Goal: Task Accomplishment & Management: Manage account settings

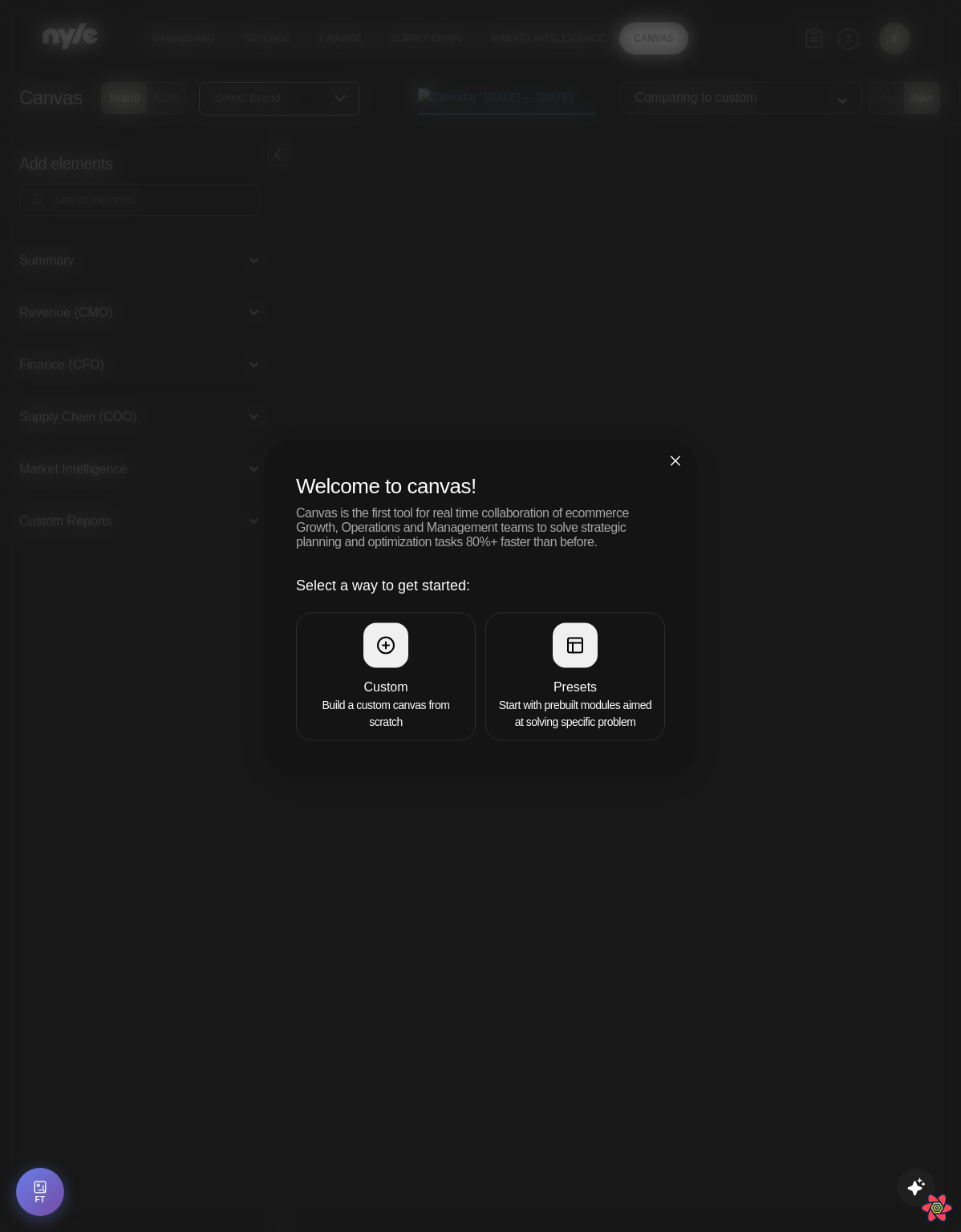
click at [769, 322] on div "Welcome to canvas! Canvas is the first tool for real time collaboration of ecom…" at bounding box center [480, 616] width 961 height 1232
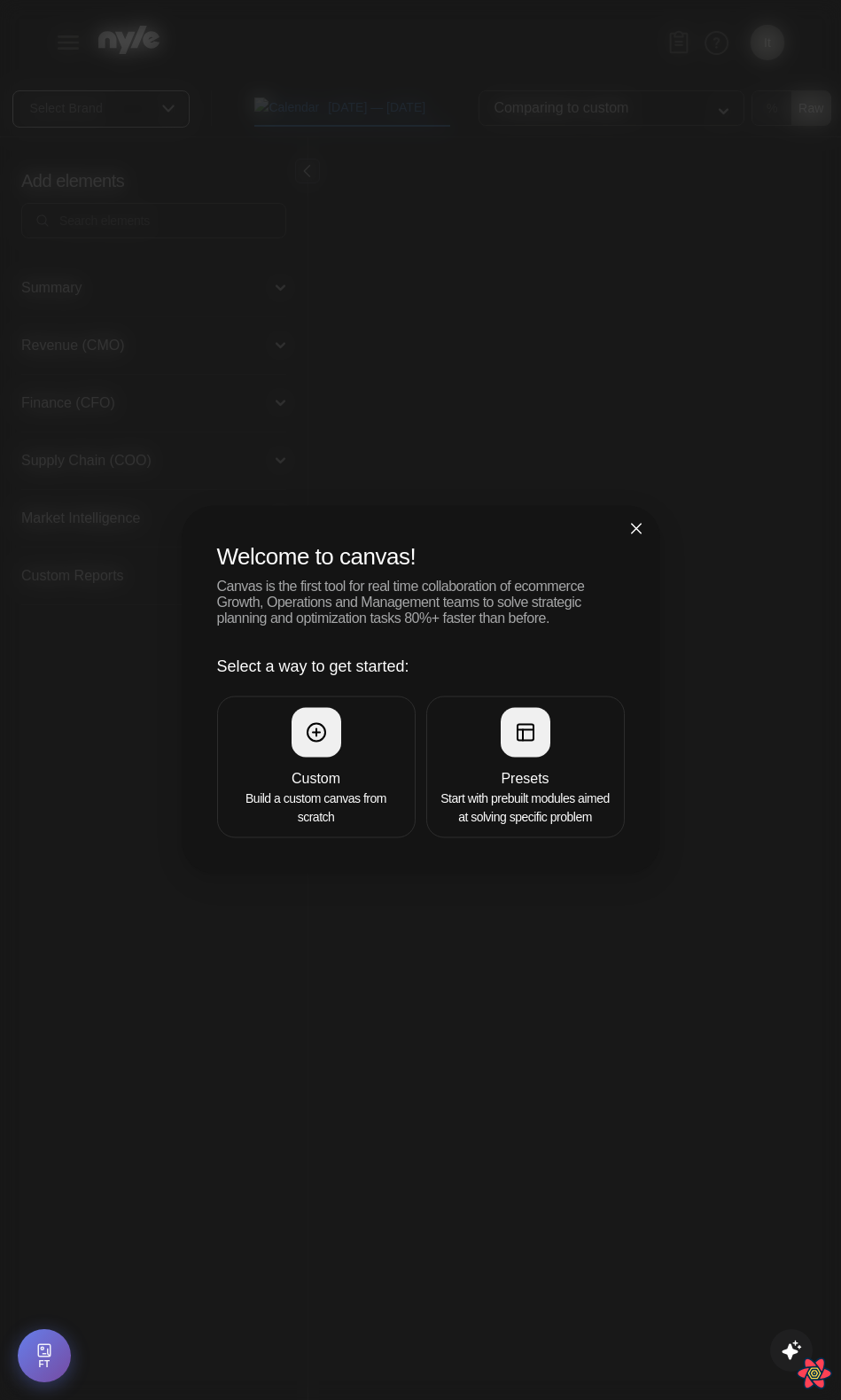
click at [633, 522] on icon "close" at bounding box center [636, 528] width 14 height 14
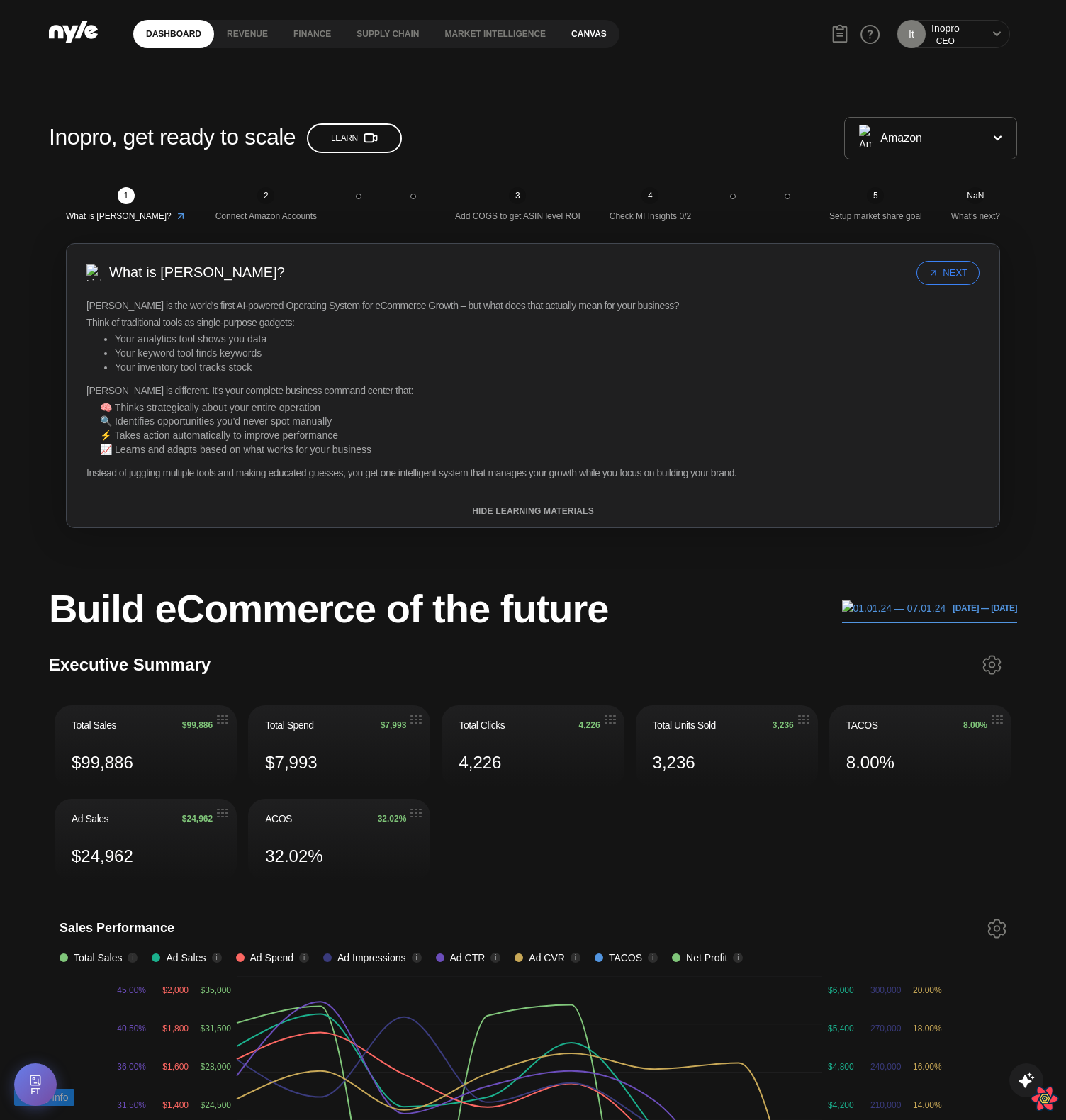
click at [584, 34] on link "Canvas" at bounding box center [589, 34] width 61 height 28
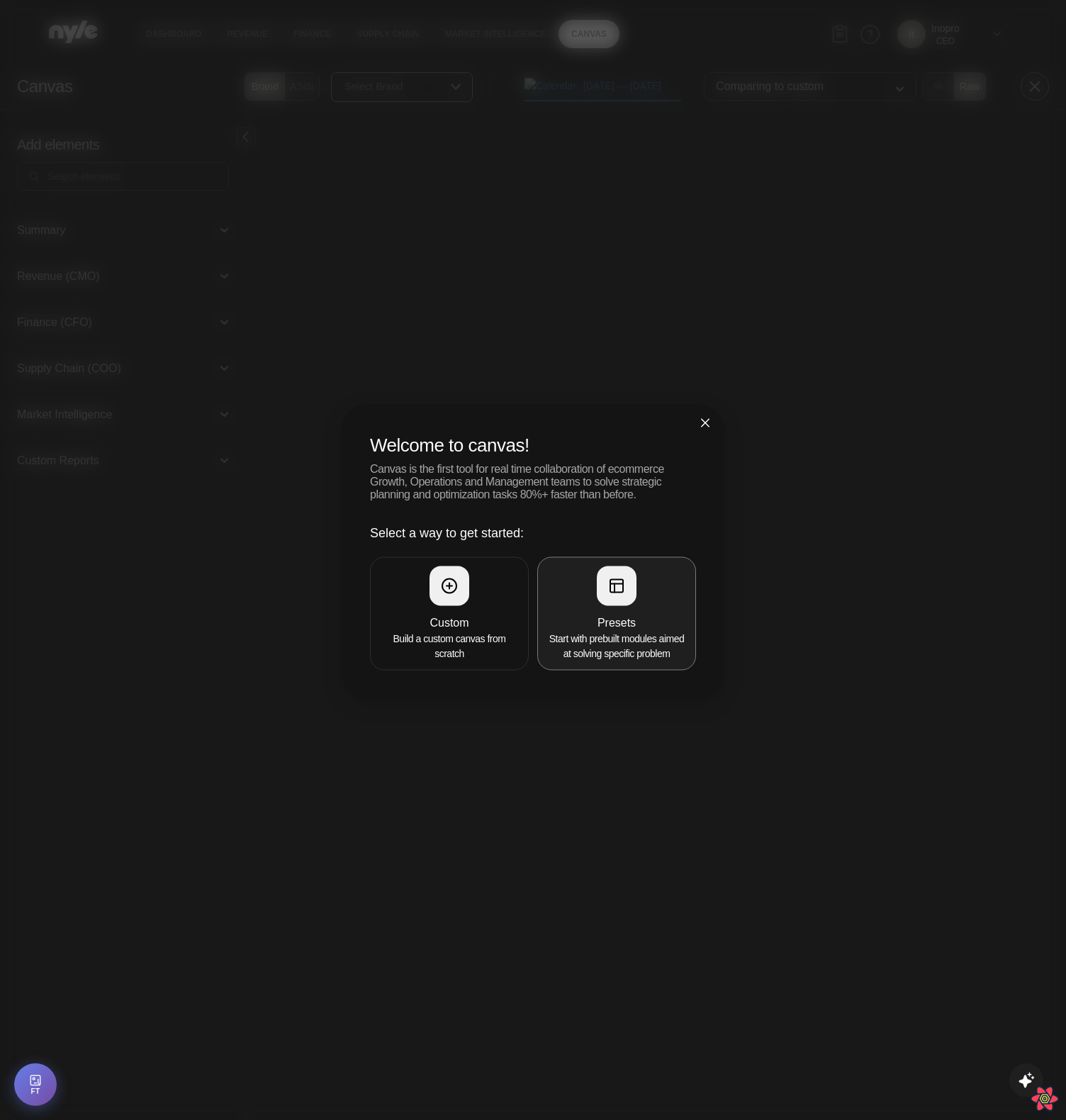
click at [627, 579] on div at bounding box center [617, 587] width 40 height 40
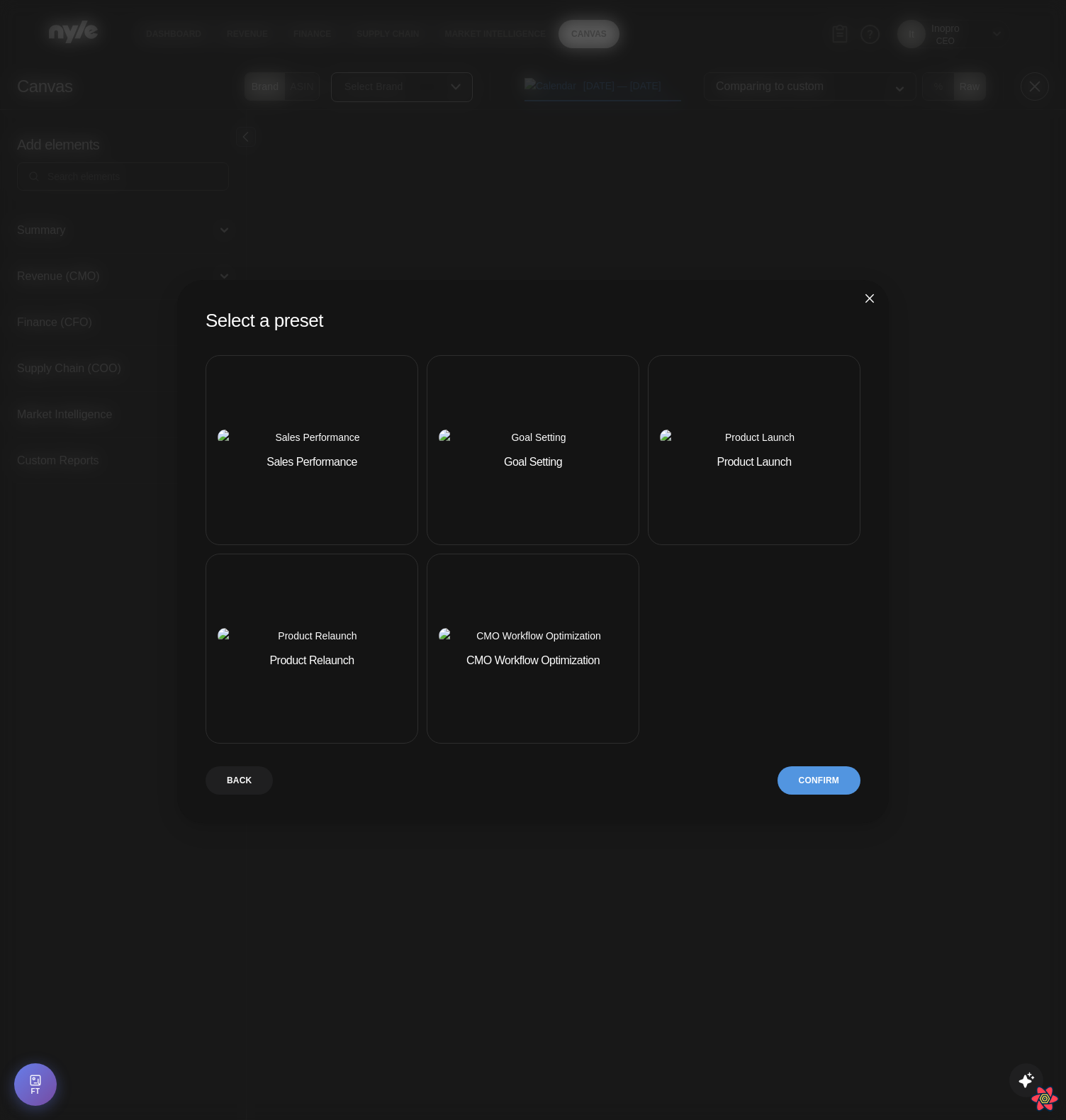
click at [333, 445] on img at bounding box center [312, 437] width 188 height 16
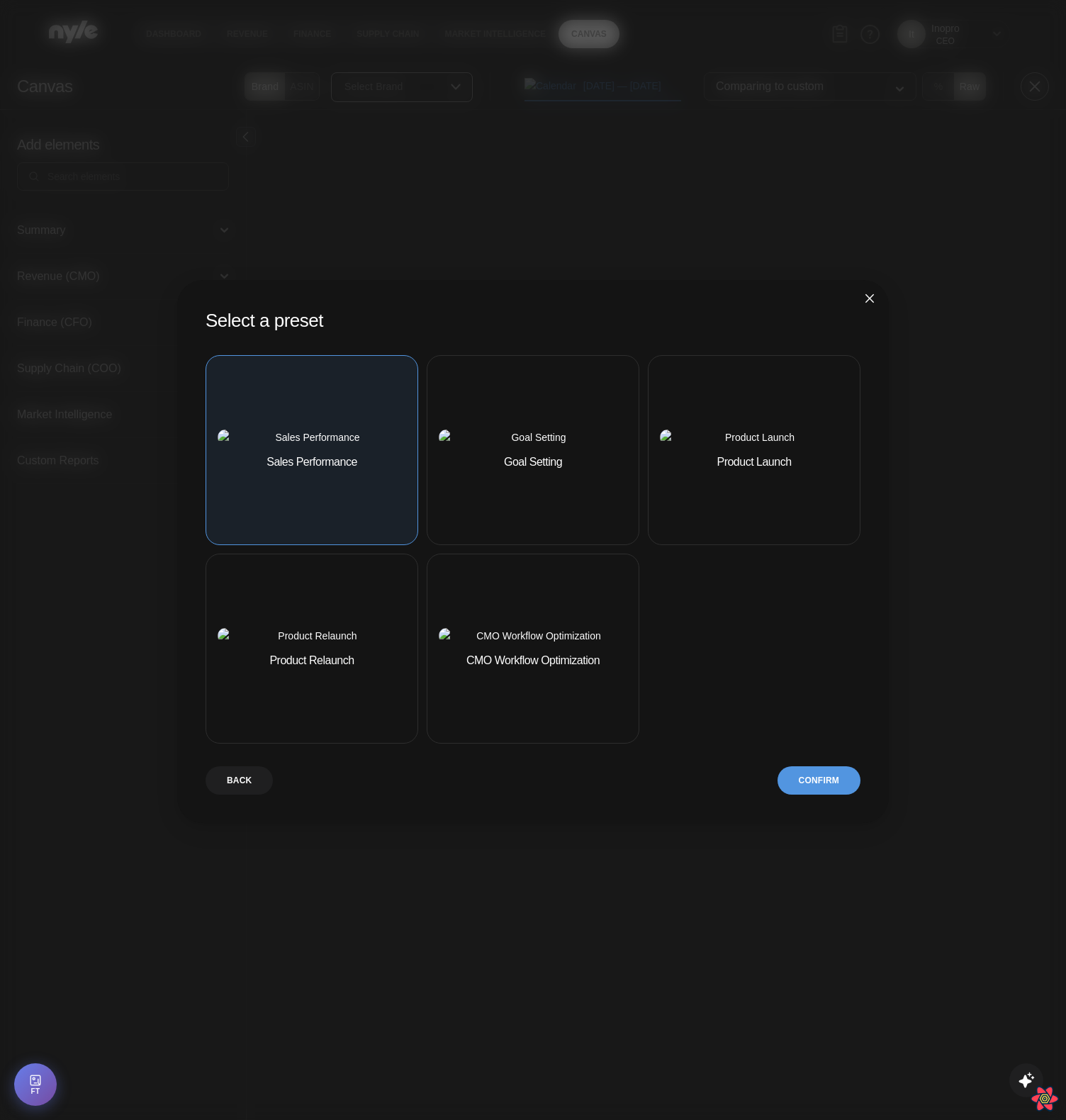
click at [672, 785] on button "Confirm" at bounding box center [819, 780] width 83 height 28
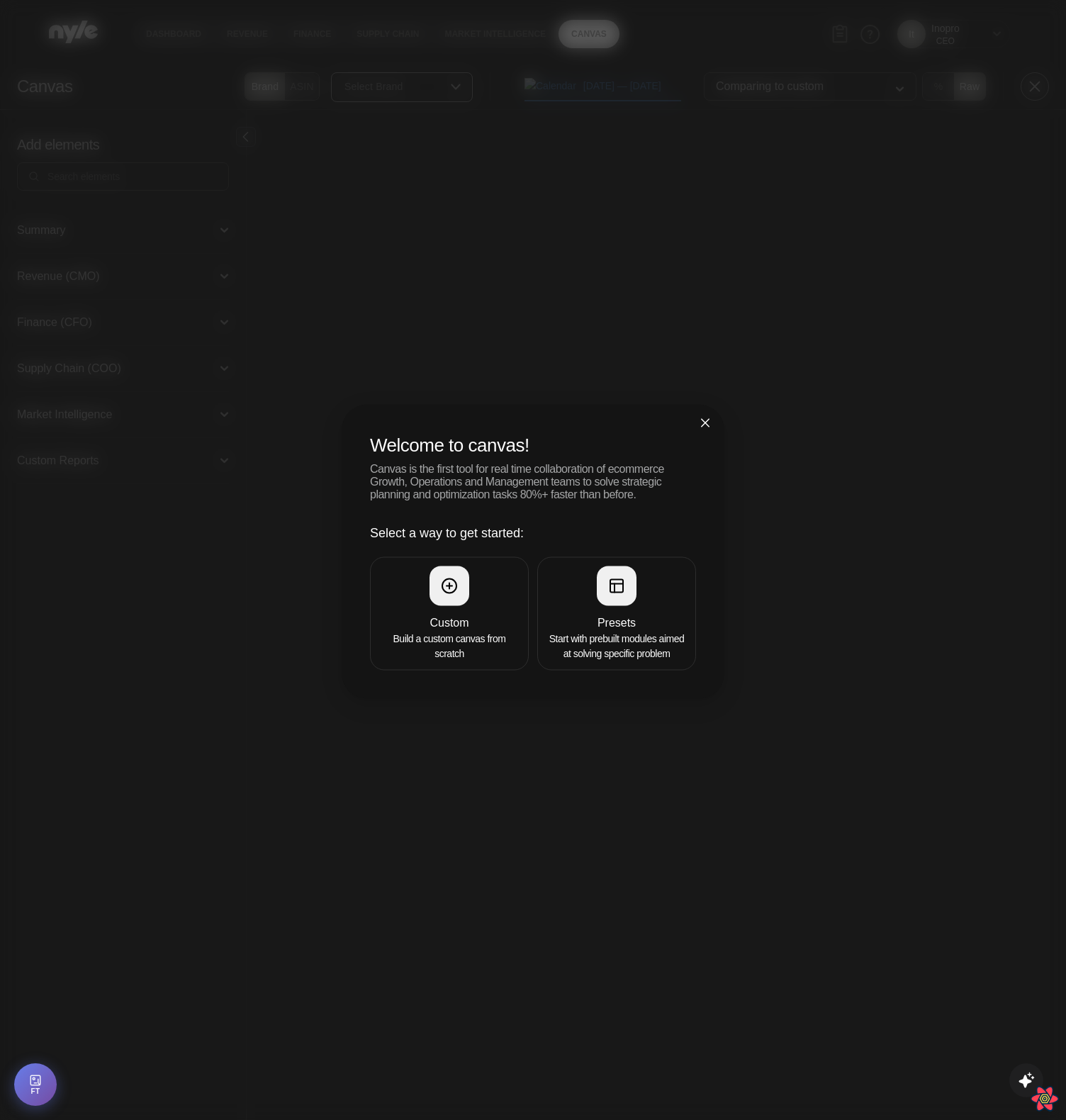
click at [704, 418] on icon "close" at bounding box center [705, 422] width 8 height 8
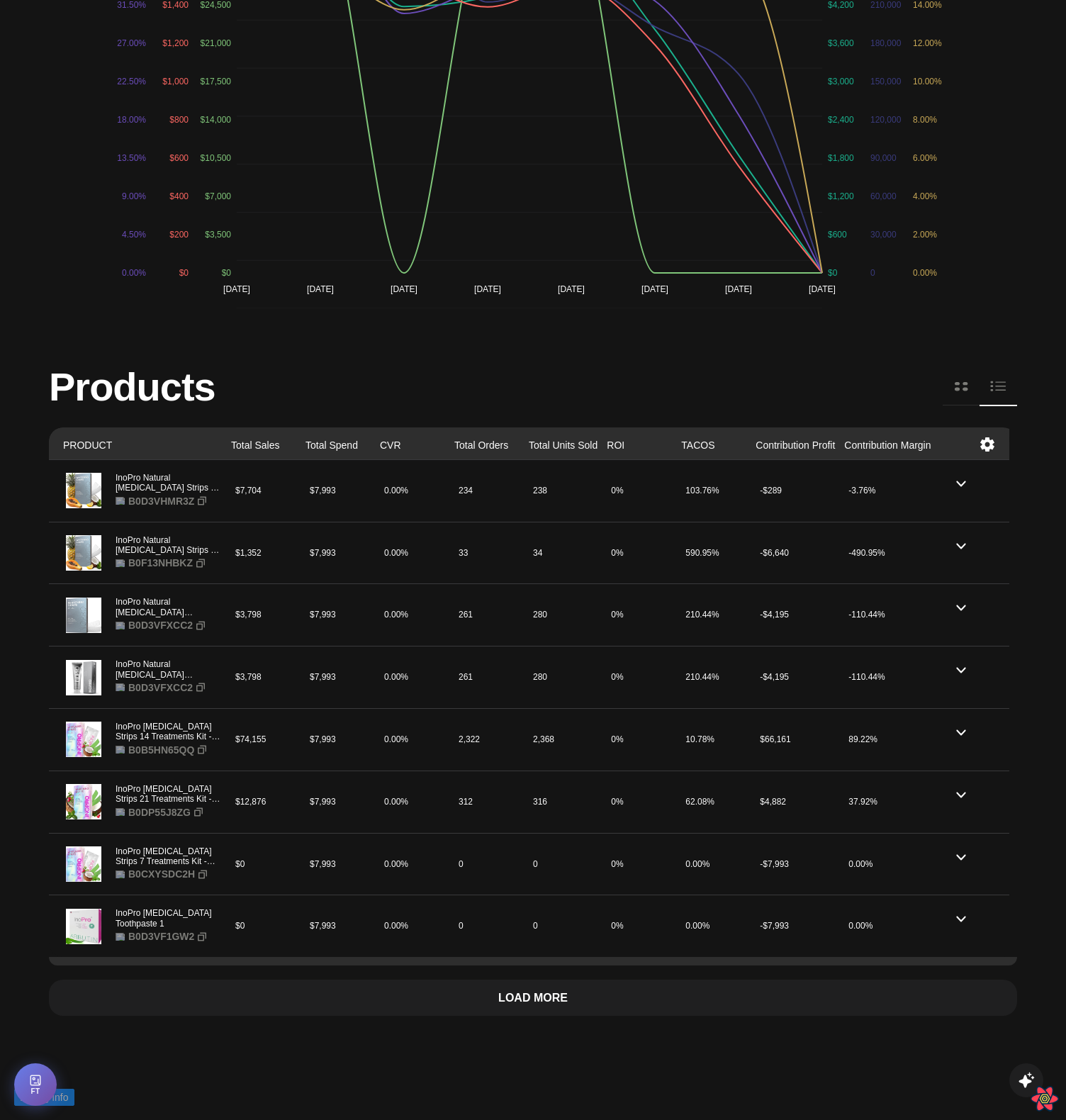
scroll to position [1206, 0]
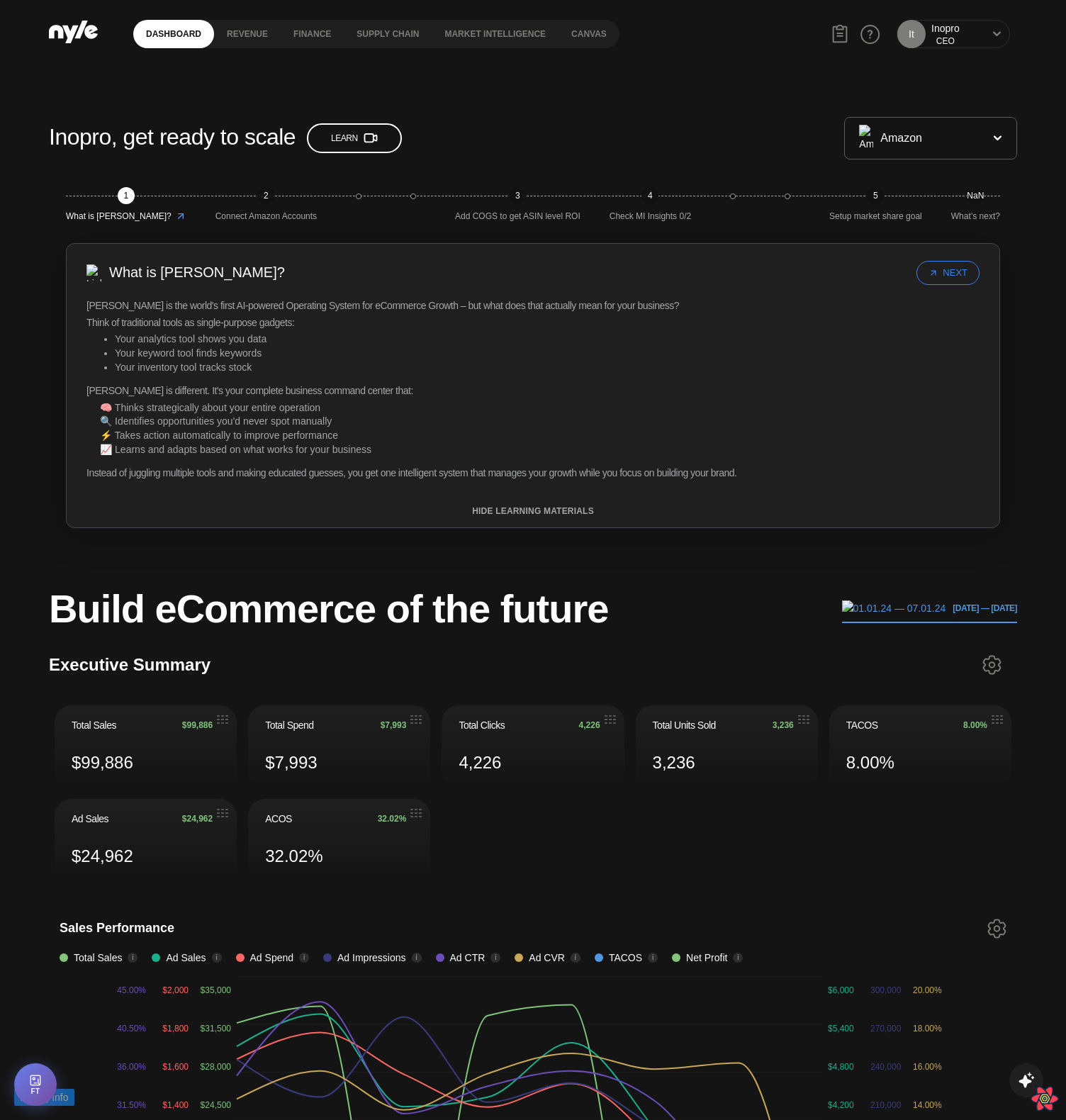
click at [967, 32] on div "It Inopro CEO" at bounding box center [953, 34] width 113 height 28
click at [993, 38] on icon at bounding box center [997, 33] width 9 height 8
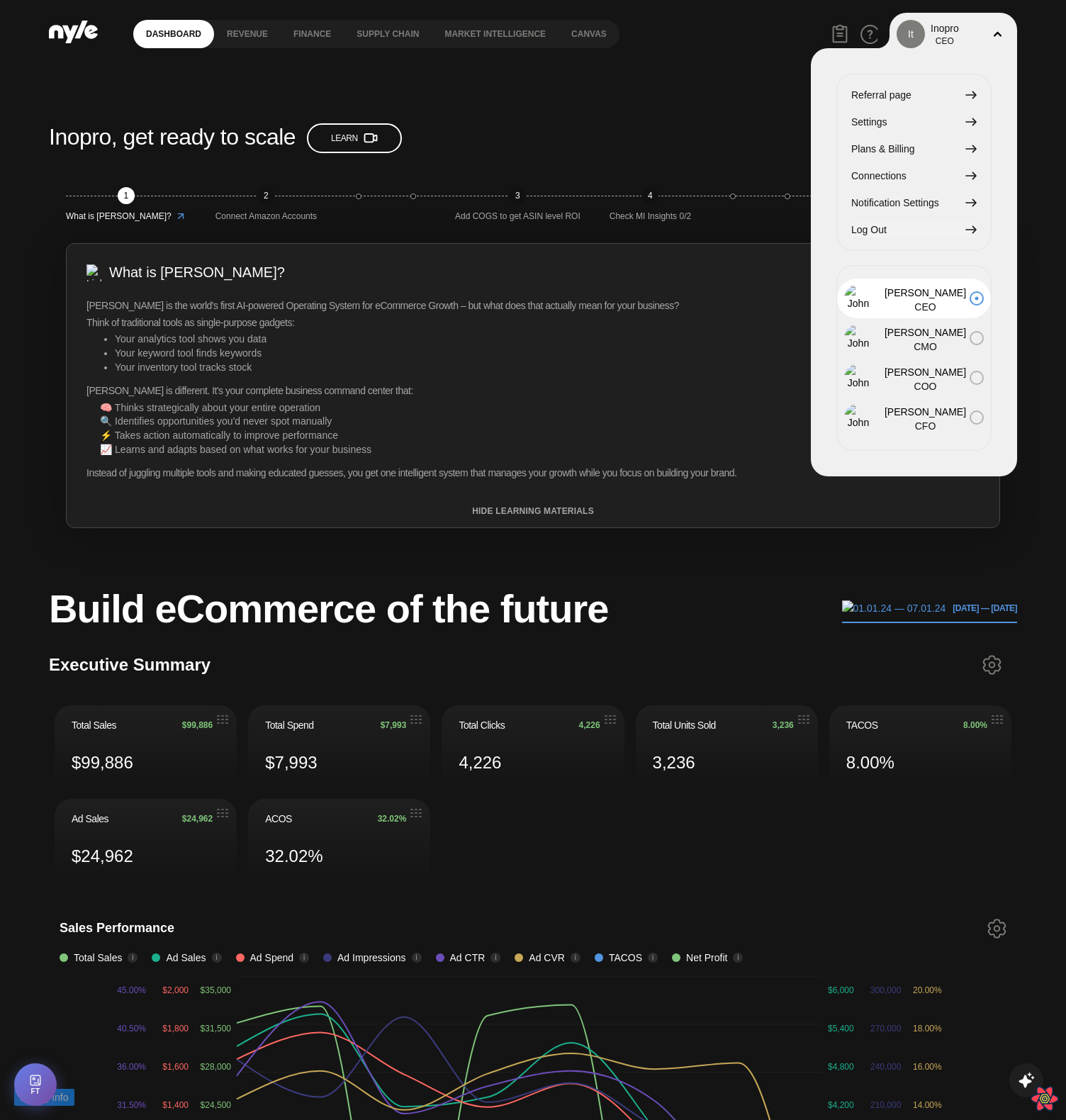
click at [873, 225] on span "Log Out" at bounding box center [869, 229] width 36 height 16
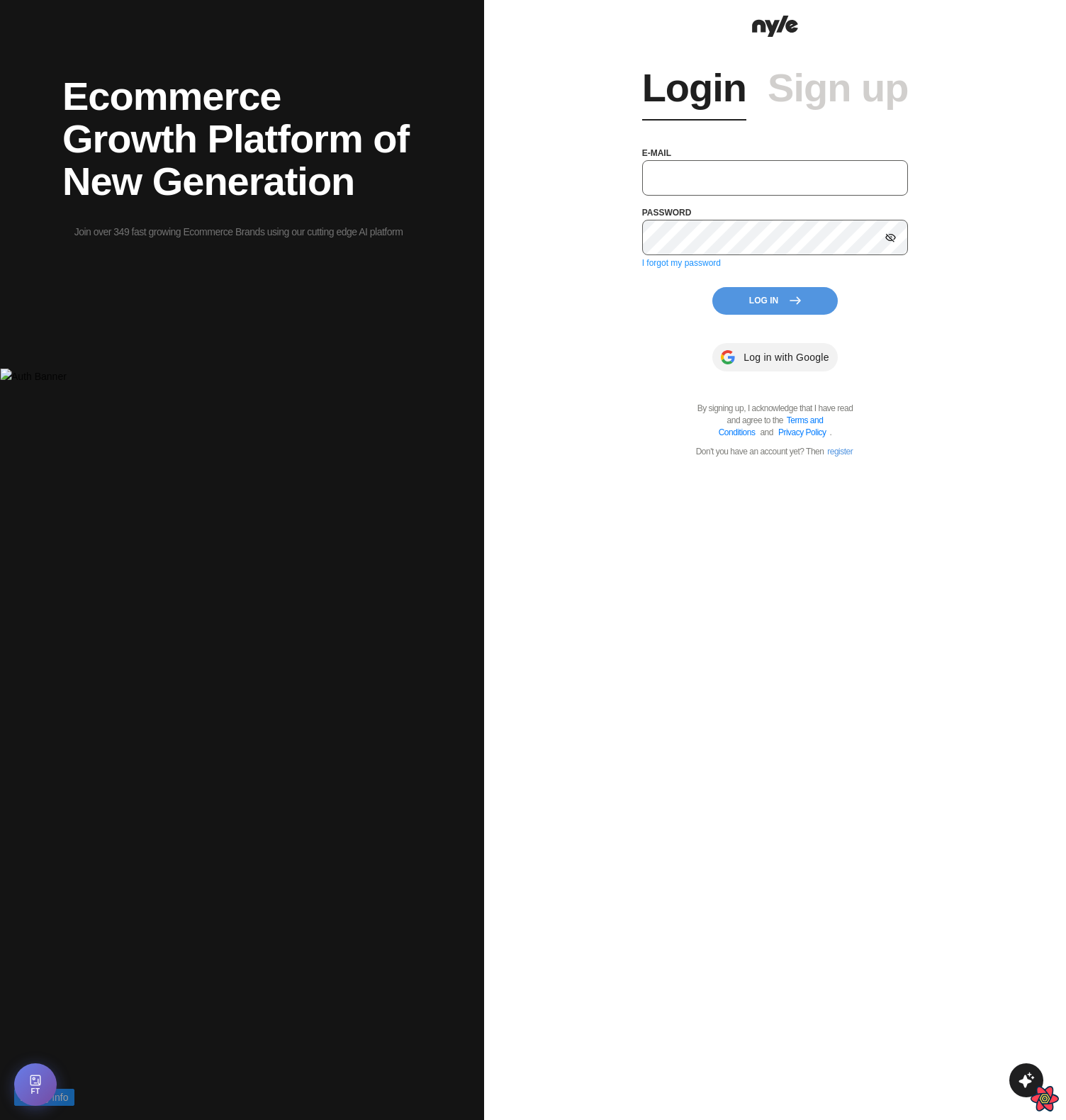
click at [717, 182] on input "text" at bounding box center [775, 178] width 266 height 36
type input "showroom@nyle.ai"
click at [740, 296] on button "Log In" at bounding box center [774, 300] width 125 height 27
